Goal: Information Seeking & Learning: Understand process/instructions

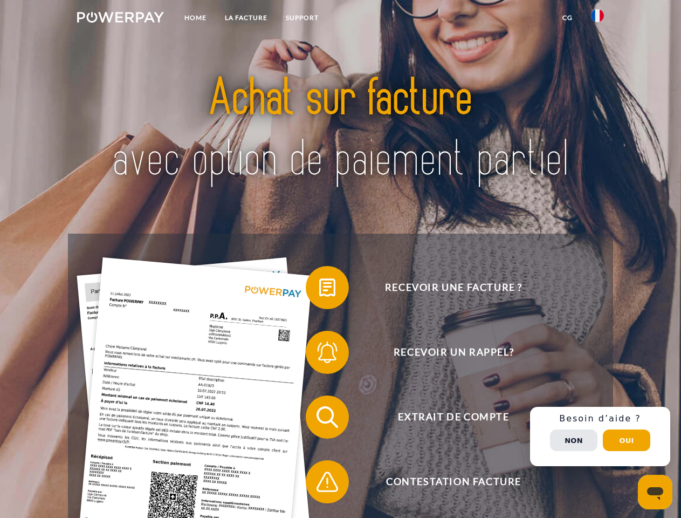
click at [120, 19] on img at bounding box center [120, 17] width 87 height 11
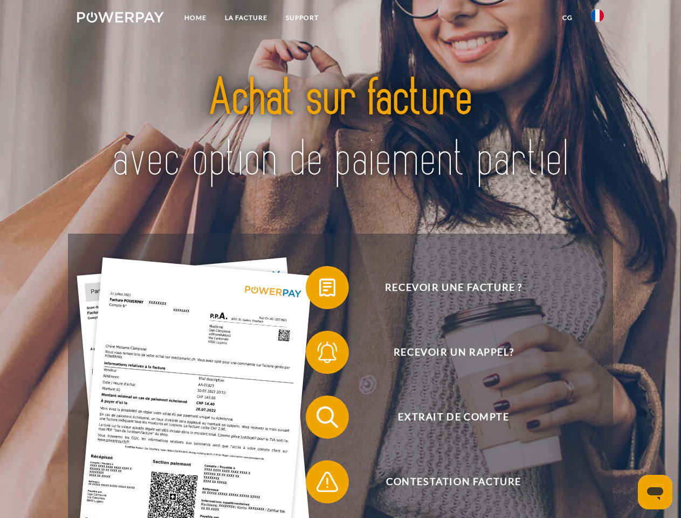
click at [598, 19] on img at bounding box center [597, 15] width 13 height 13
click at [568, 18] on link "CG" at bounding box center [568, 17] width 29 height 19
click at [319, 290] on span at bounding box center [311, 288] width 54 height 54
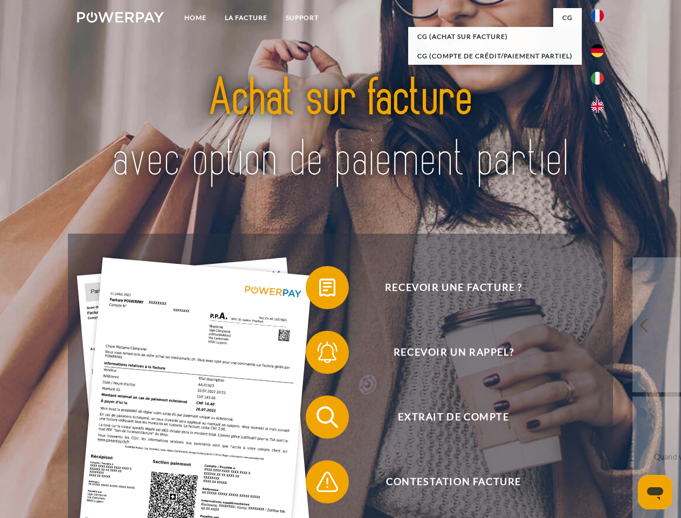
click at [319, 354] on span at bounding box center [311, 352] width 54 height 54
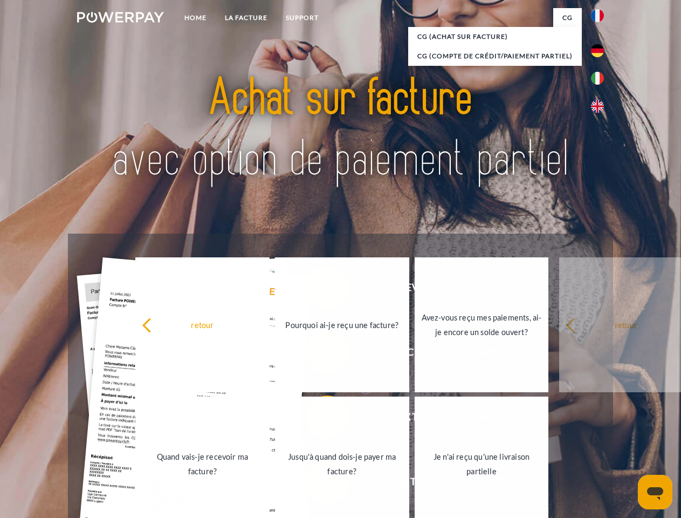
click at [319, 419] on link "Jusqu'à quand dois-je payer ma facture?" at bounding box center [342, 464] width 134 height 135
click at [319, 484] on span at bounding box center [311, 482] width 54 height 54
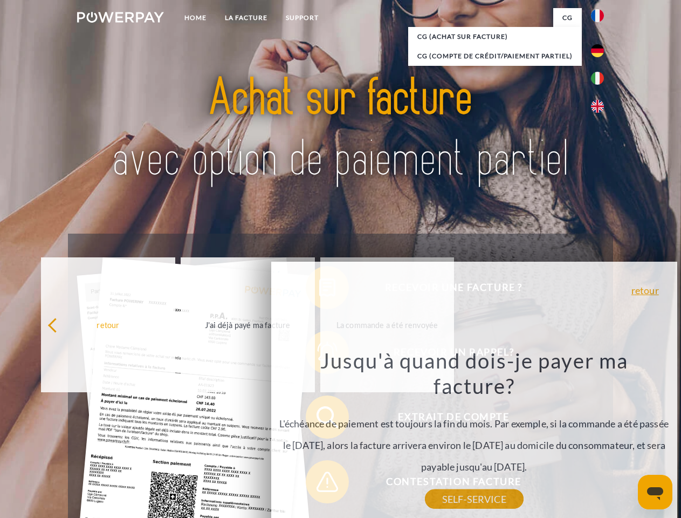
click at [601, 436] on div "Recevoir une facture ? Recevoir un rappel? Extrait de compte retour" at bounding box center [340, 450] width 545 height 432
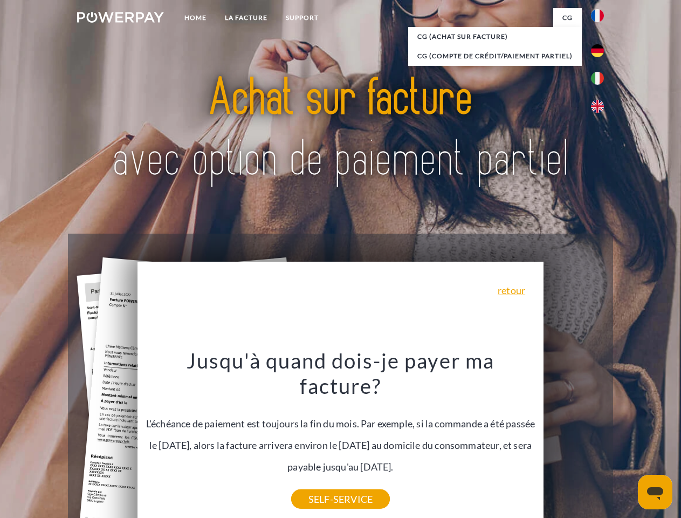
click at [574, 439] on span "Extrait de compte" at bounding box center [454, 416] width 264 height 43
click at [627, 440] on header "Home LA FACTURE Support" at bounding box center [340, 372] width 681 height 745
